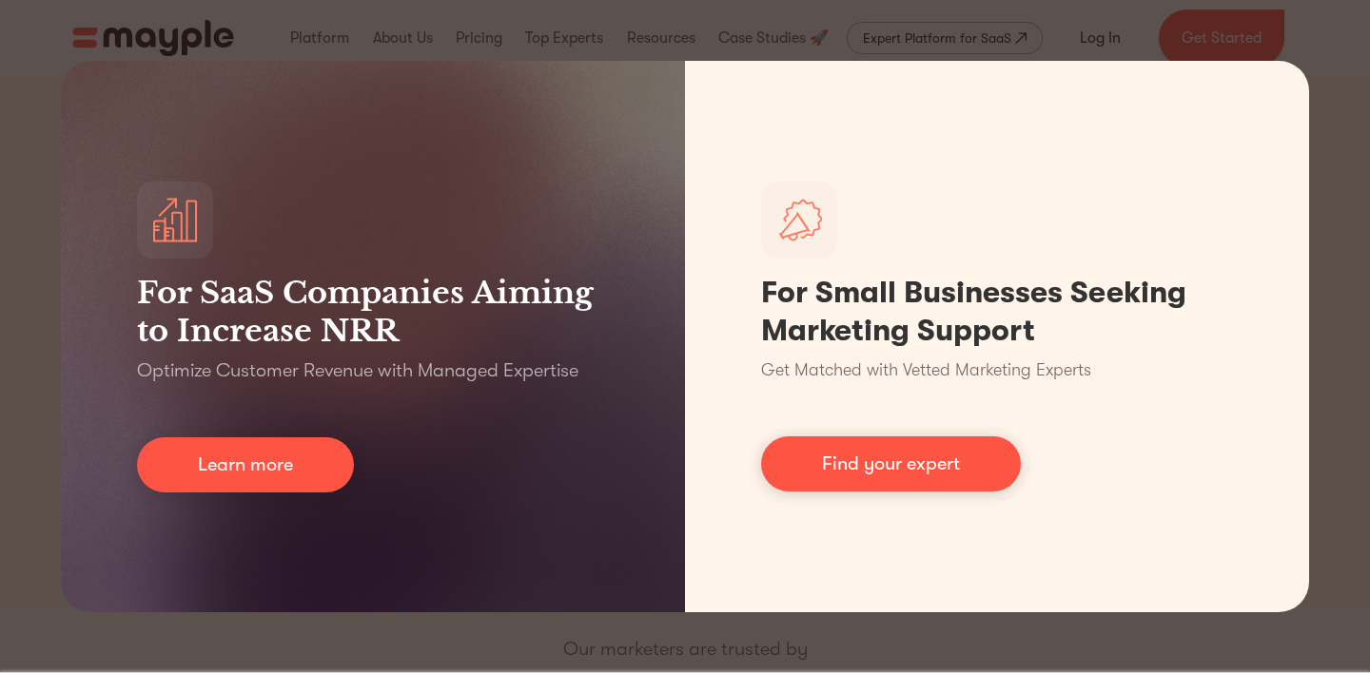
click at [1325, 148] on div "For SaaS Companies Aiming to Increase NRR Optimize Customer Revenue with Manage…" at bounding box center [685, 336] width 1370 height 673
click at [1330, 177] on div "For SaaS Companies Aiming to Increase NRR Optimize Customer Revenue with Manage…" at bounding box center [685, 336] width 1370 height 673
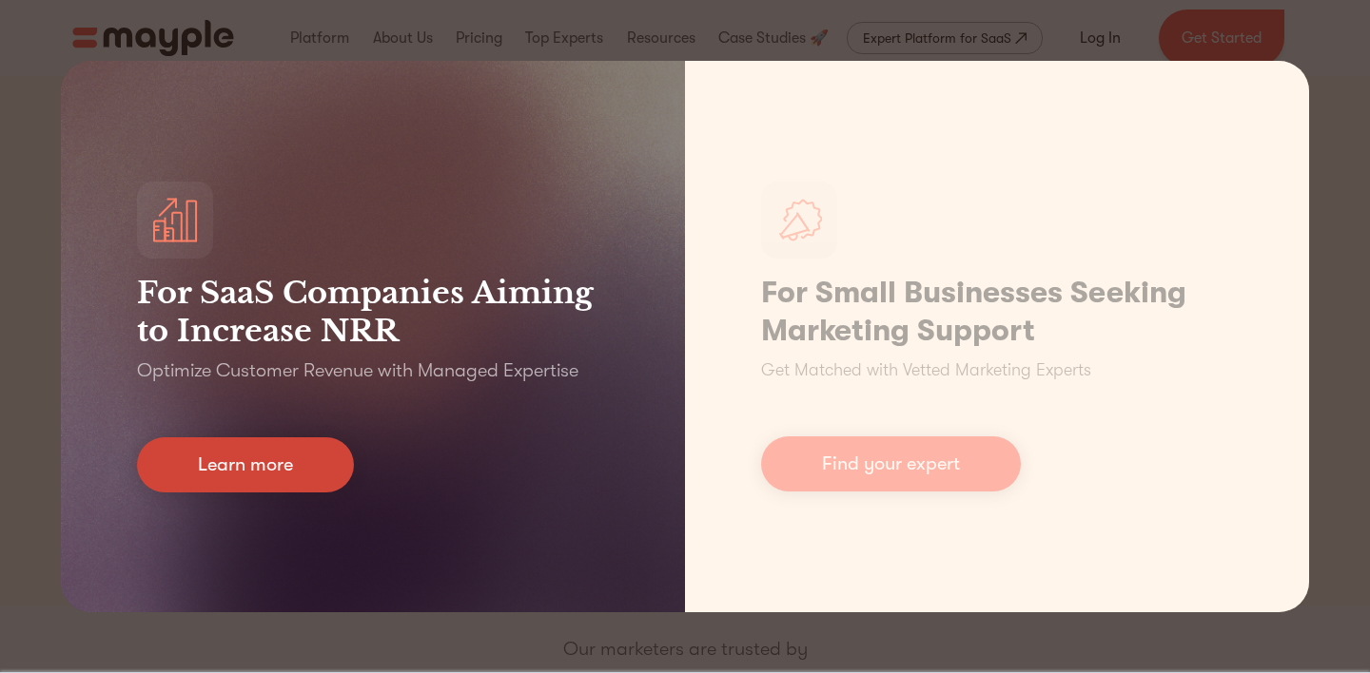
click at [325, 457] on link "Learn more" at bounding box center [245, 464] width 217 height 55
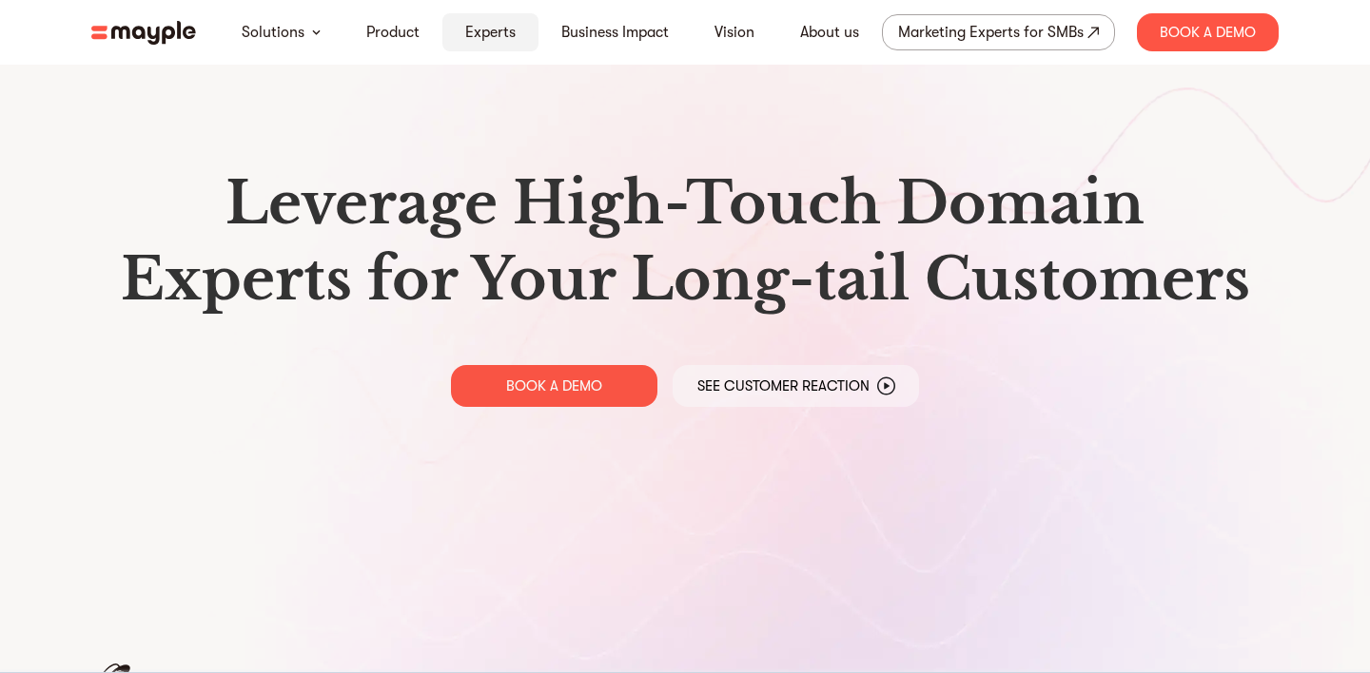
click at [510, 31] on link "Experts" at bounding box center [490, 32] width 50 height 23
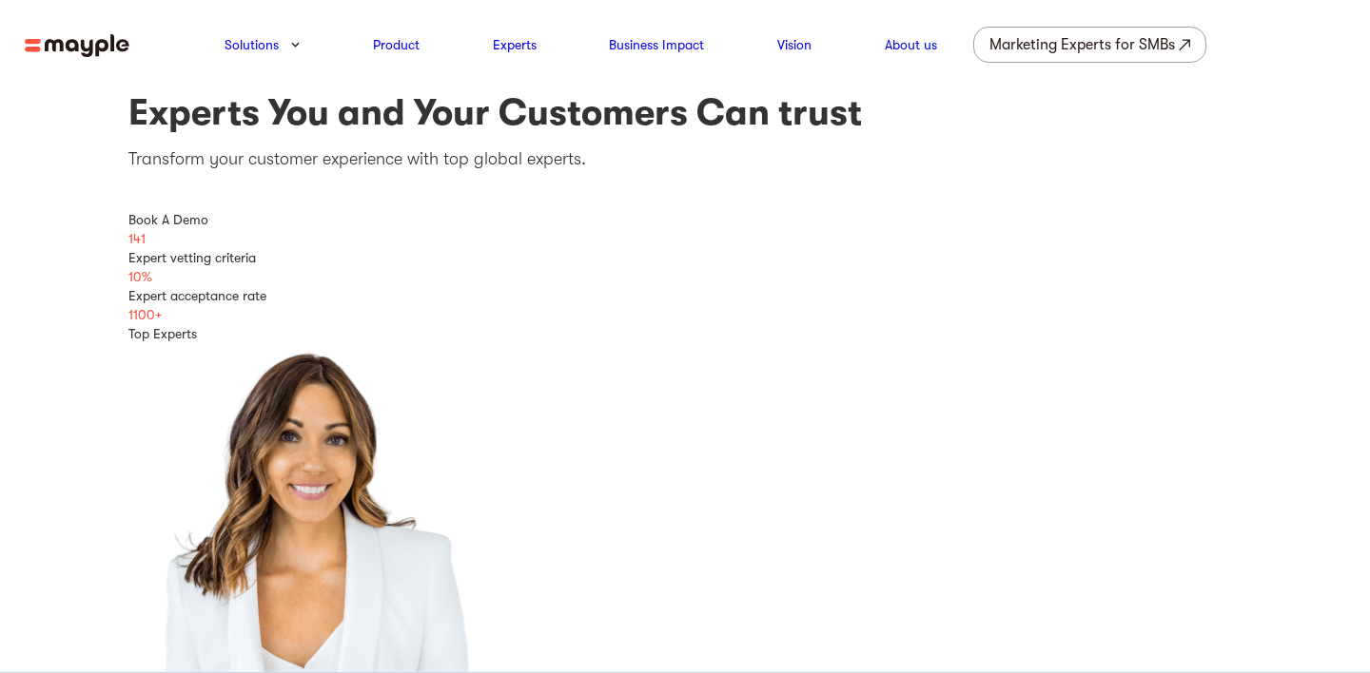
click at [82, 53] on img at bounding box center [77, 46] width 105 height 24
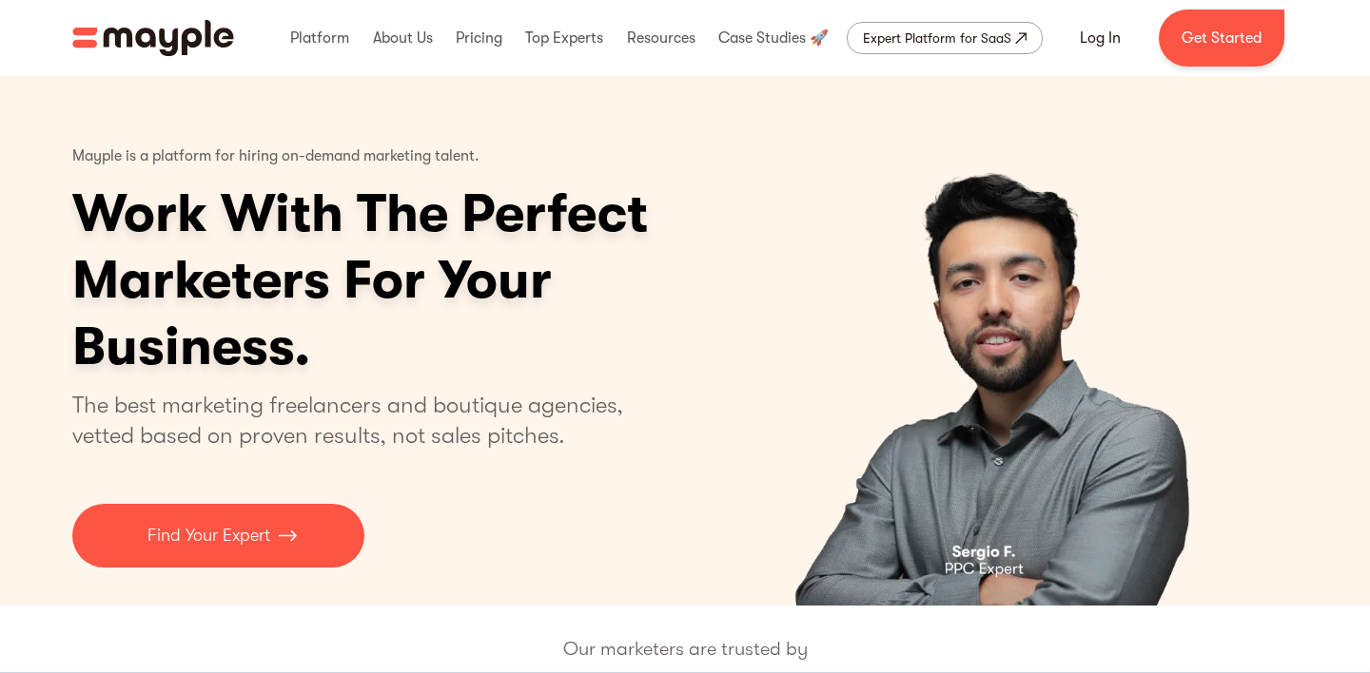
click at [1359, 672] on div "By continuing to use this site you agree to our Cookie Policy Got it" at bounding box center [685, 672] width 1370 height 1
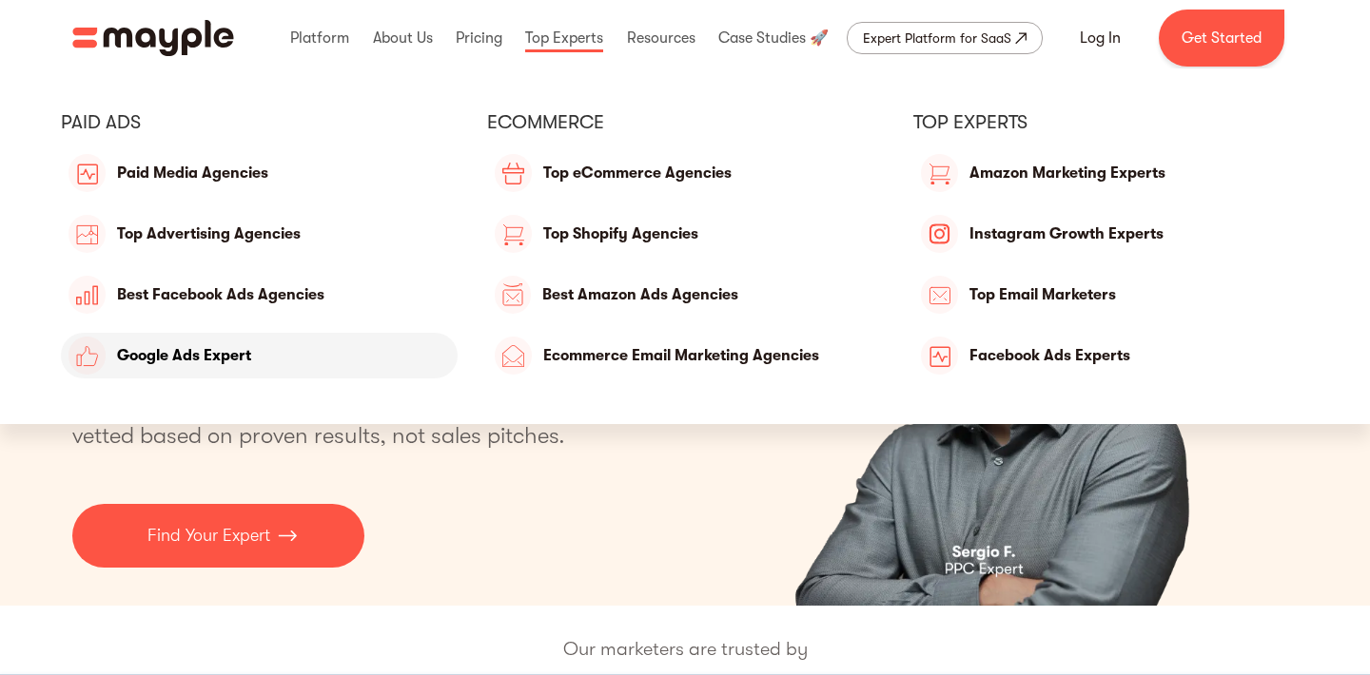
click at [226, 353] on link "Google Ads Expert" at bounding box center [259, 356] width 397 height 46
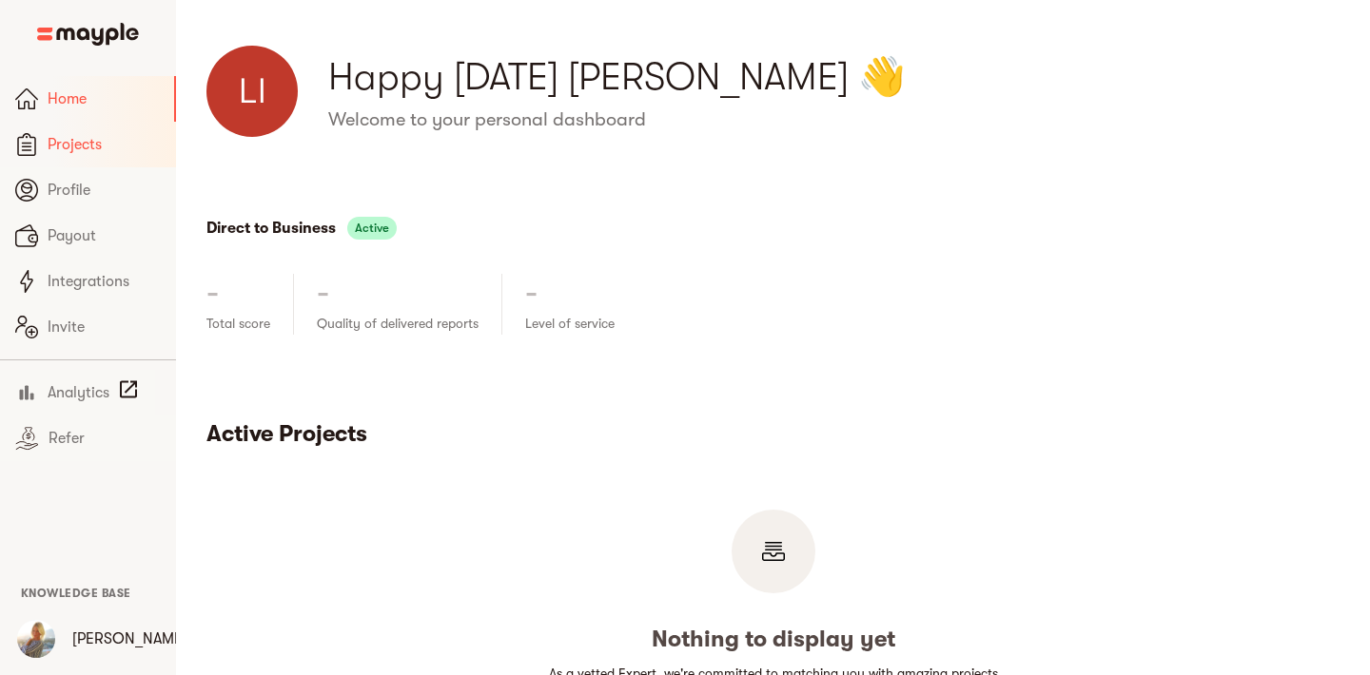
click at [86, 148] on span "Projects" at bounding box center [104, 144] width 113 height 23
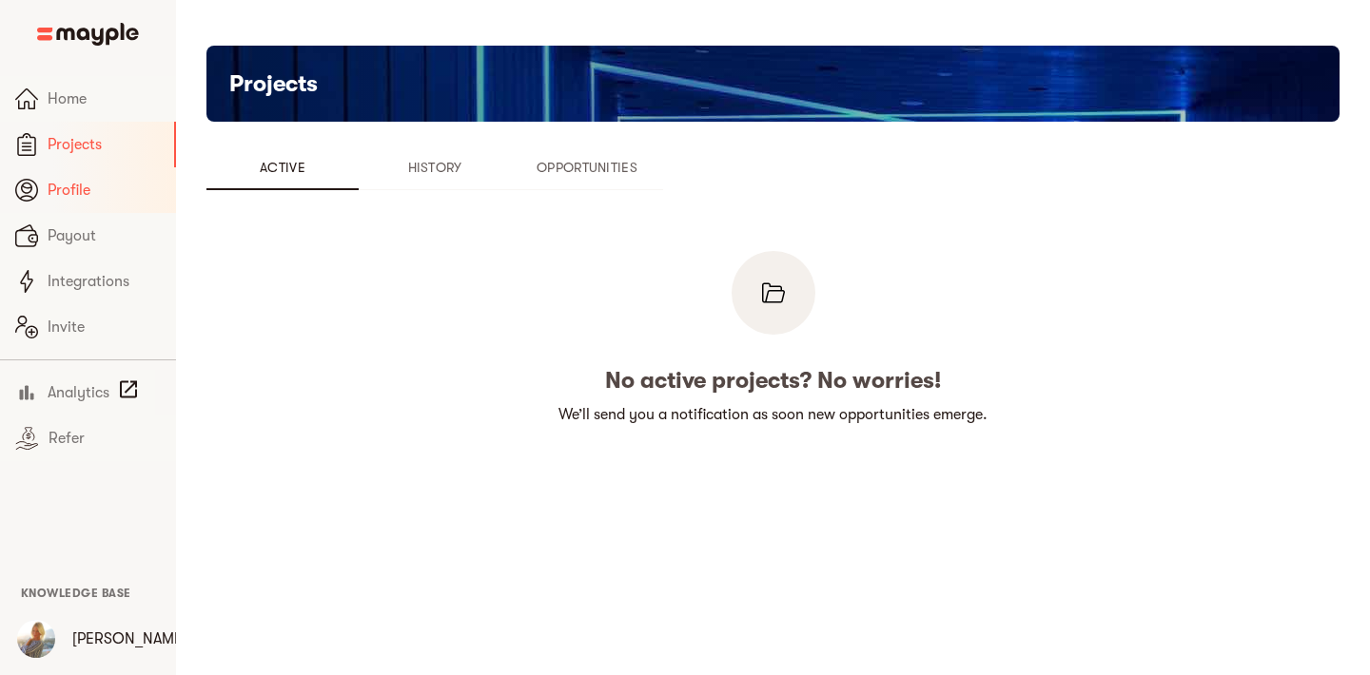
click at [89, 189] on span "Profile" at bounding box center [104, 190] width 113 height 23
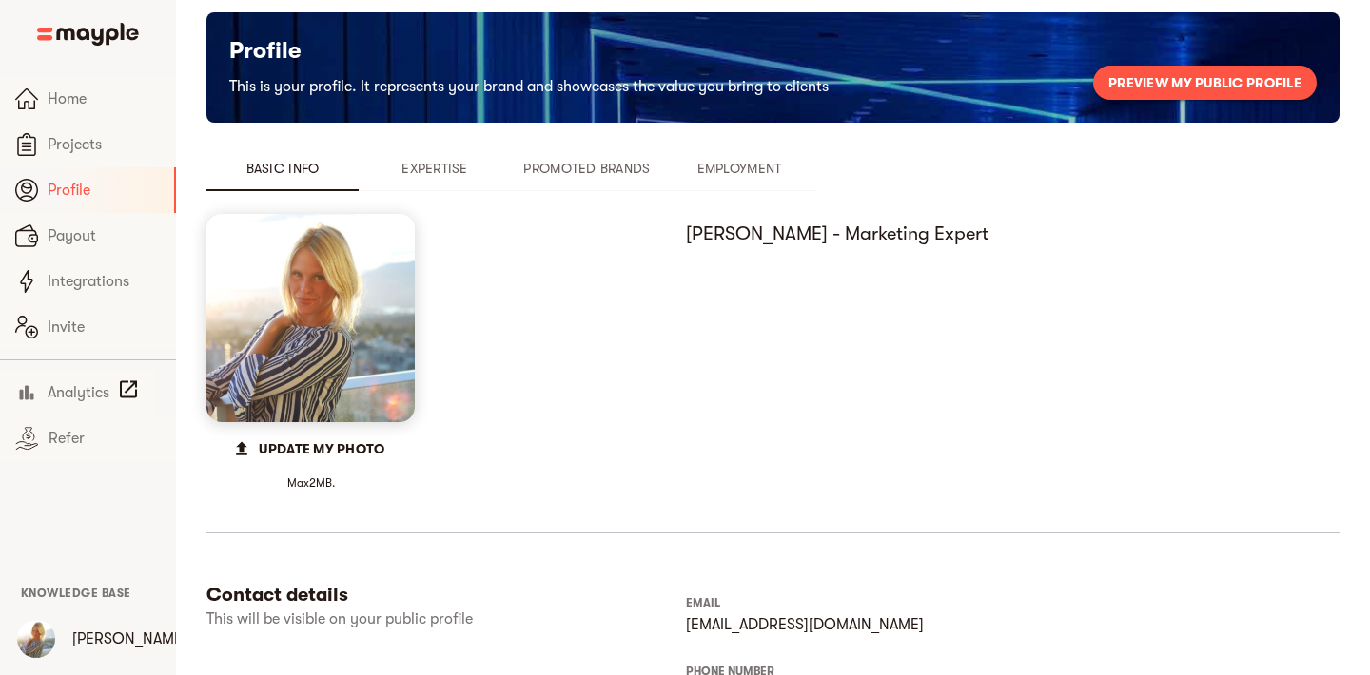
scroll to position [38, 0]
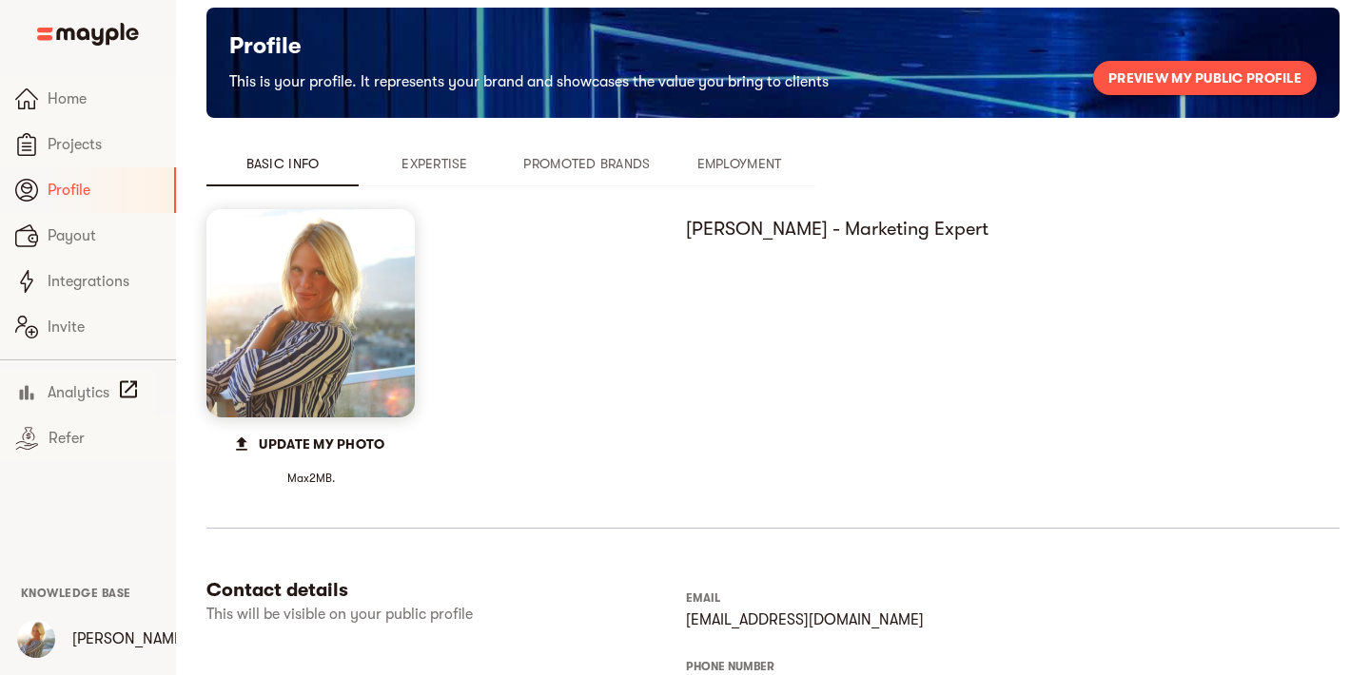
click at [1167, 85] on span "Preview my public profile" at bounding box center [1204, 78] width 193 height 23
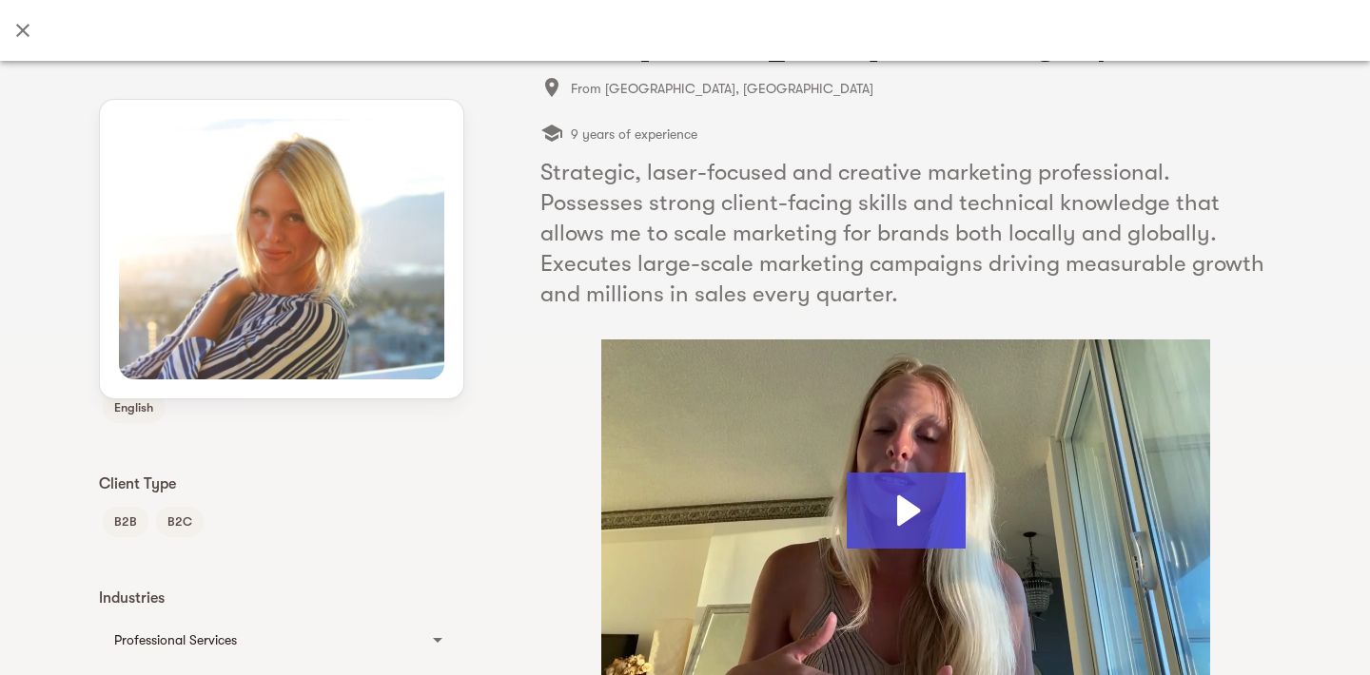
scroll to position [0, 0]
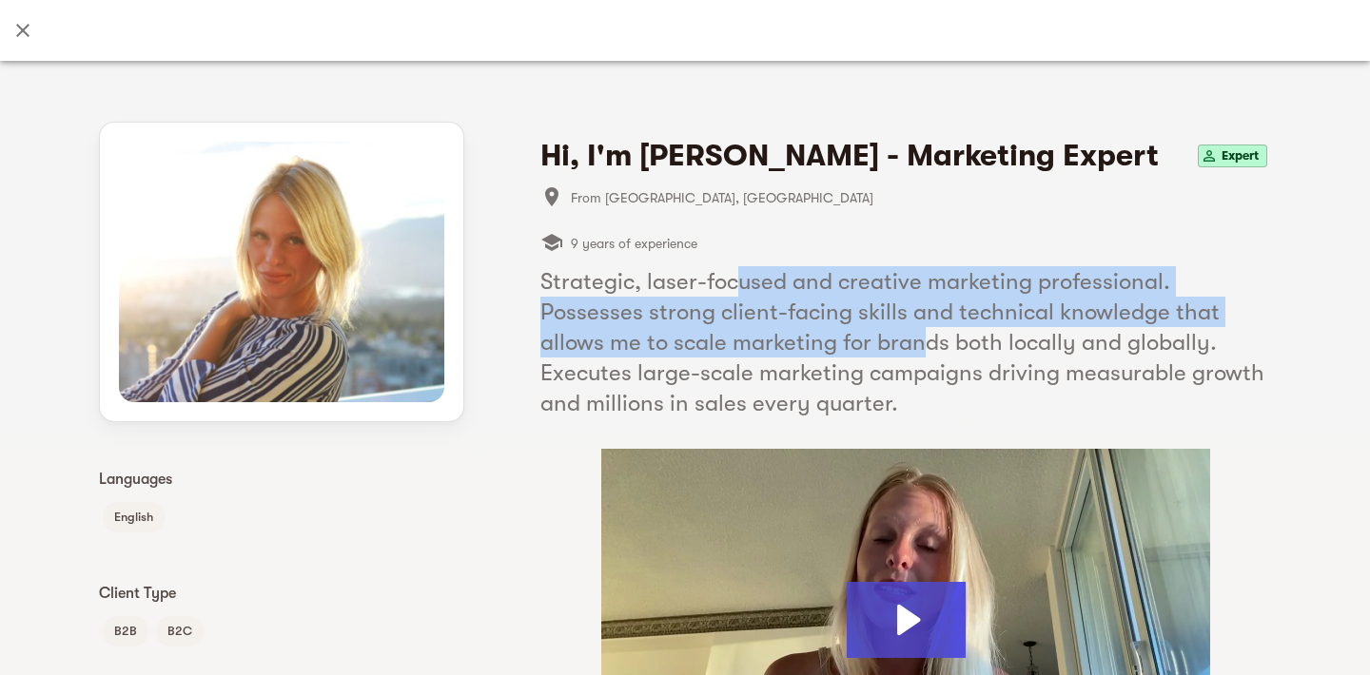
drag, startPoint x: 728, startPoint y: 281, endPoint x: 806, endPoint y: 416, distance: 155.9
click at [802, 402] on h5 "Strategic, laser-focused and creative marketing professional. Possesses strong …" at bounding box center [905, 342] width 730 height 152
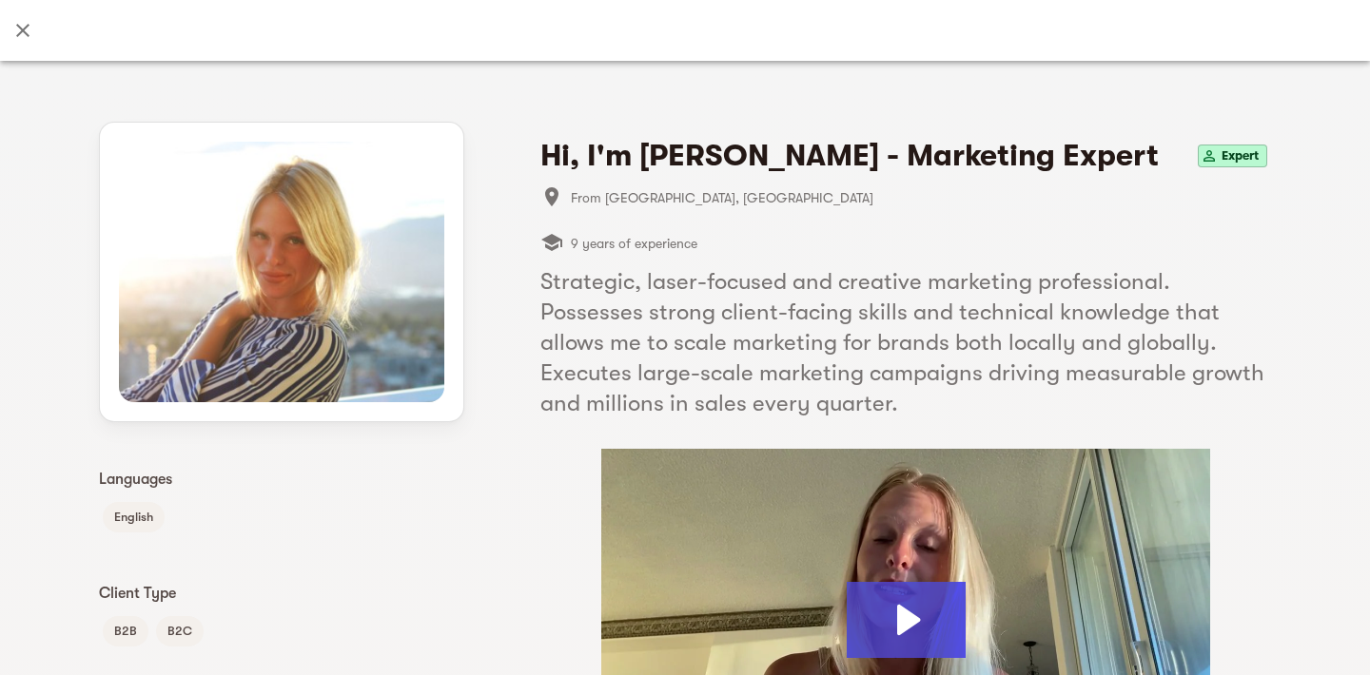
click at [779, 316] on h5 "Strategic, laser-focused and creative marketing professional. Possesses strong …" at bounding box center [905, 342] width 730 height 152
click at [773, 315] on h5 "Strategic, laser-focused and creative marketing professional. Possesses strong …" at bounding box center [905, 342] width 730 height 152
click at [773, 354] on h5 "Strategic, laser-focused and creative marketing professional. Possesses strong …" at bounding box center [905, 342] width 730 height 152
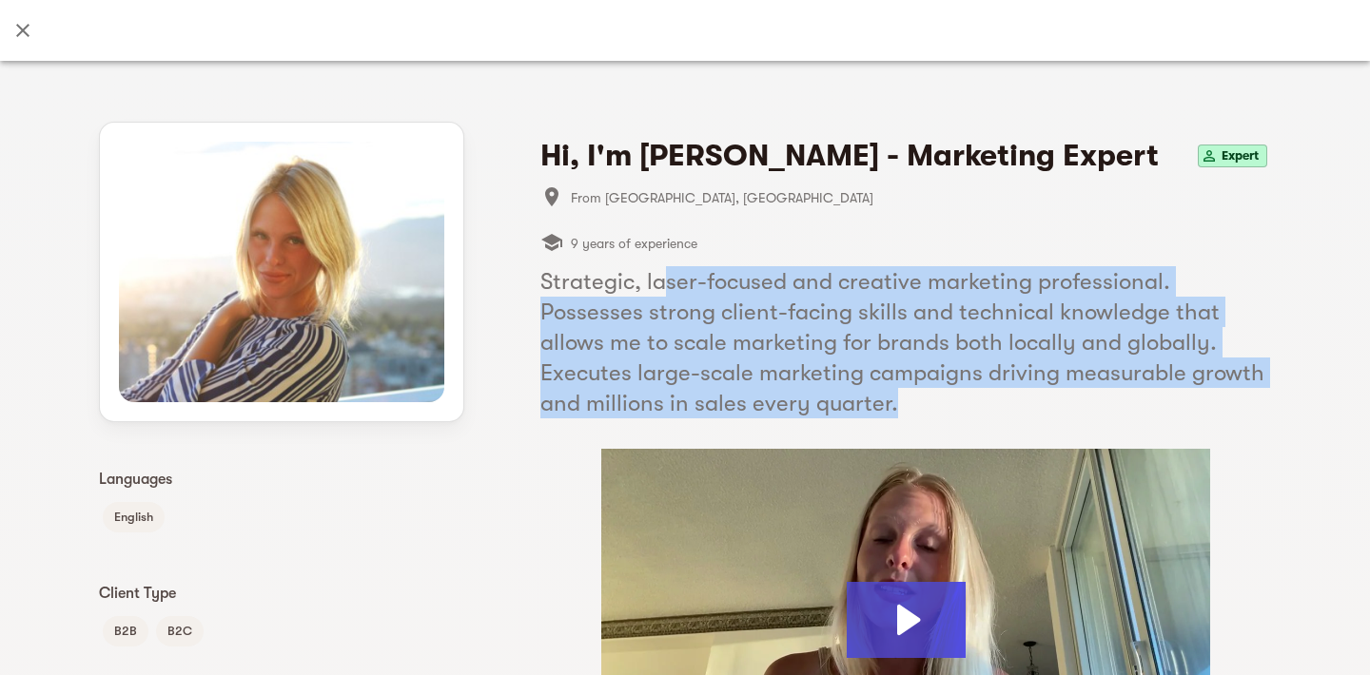
drag, startPoint x: 655, startPoint y: 267, endPoint x: 740, endPoint y: 407, distance: 163.4
click at [740, 407] on h5 "Strategic, laser-focused and creative marketing professional. Possesses strong …" at bounding box center [905, 342] width 730 height 152
click at [740, 408] on h5 "Strategic, laser-focused and creative marketing professional. Possesses strong …" at bounding box center [905, 342] width 730 height 152
